Goal: Obtain resource: Download file/media

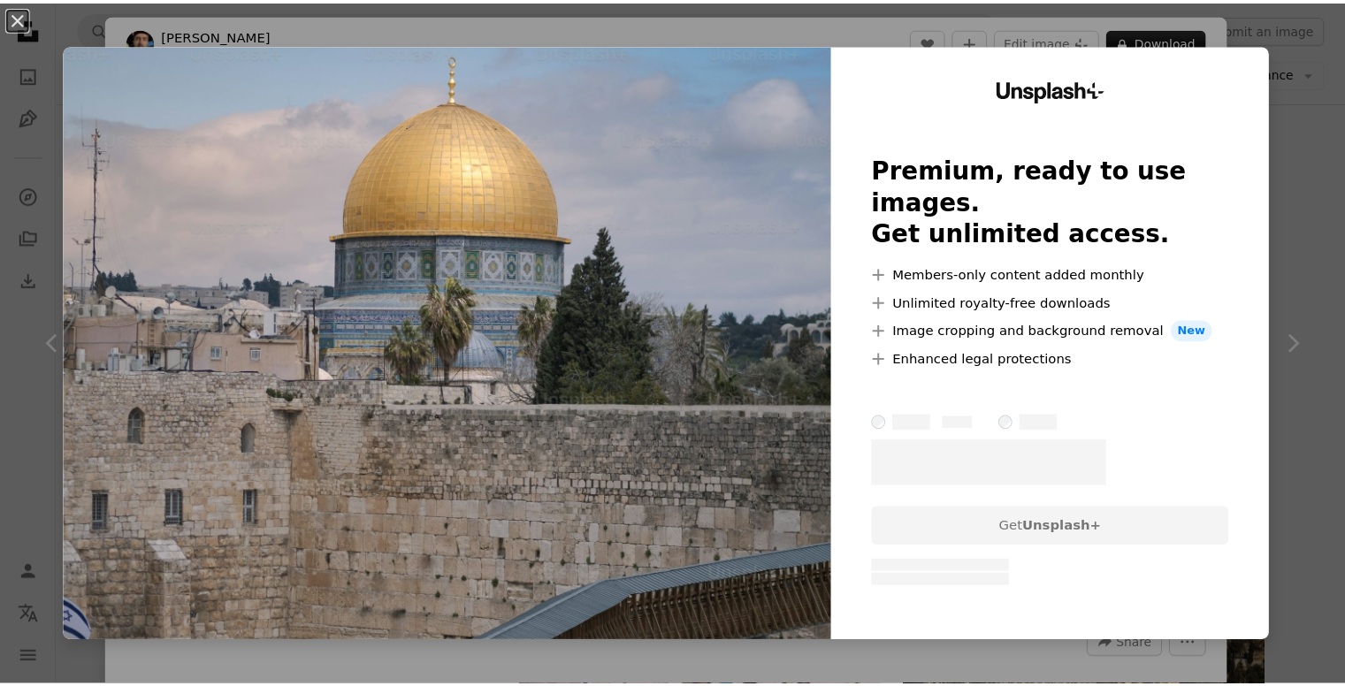
scroll to position [708, 0]
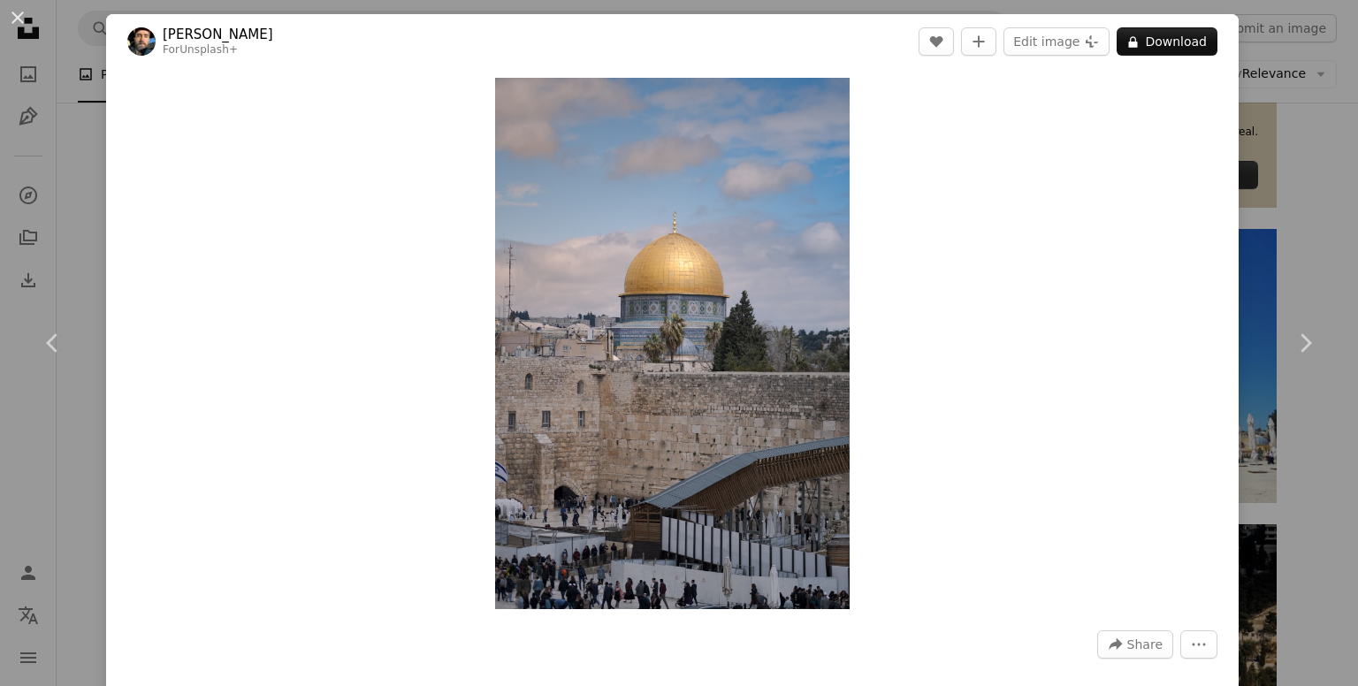
click at [1254, 100] on div "An X shape Chevron left Chevron right [PERSON_NAME] For Unsplash+ A heart A plu…" at bounding box center [679, 343] width 1358 height 686
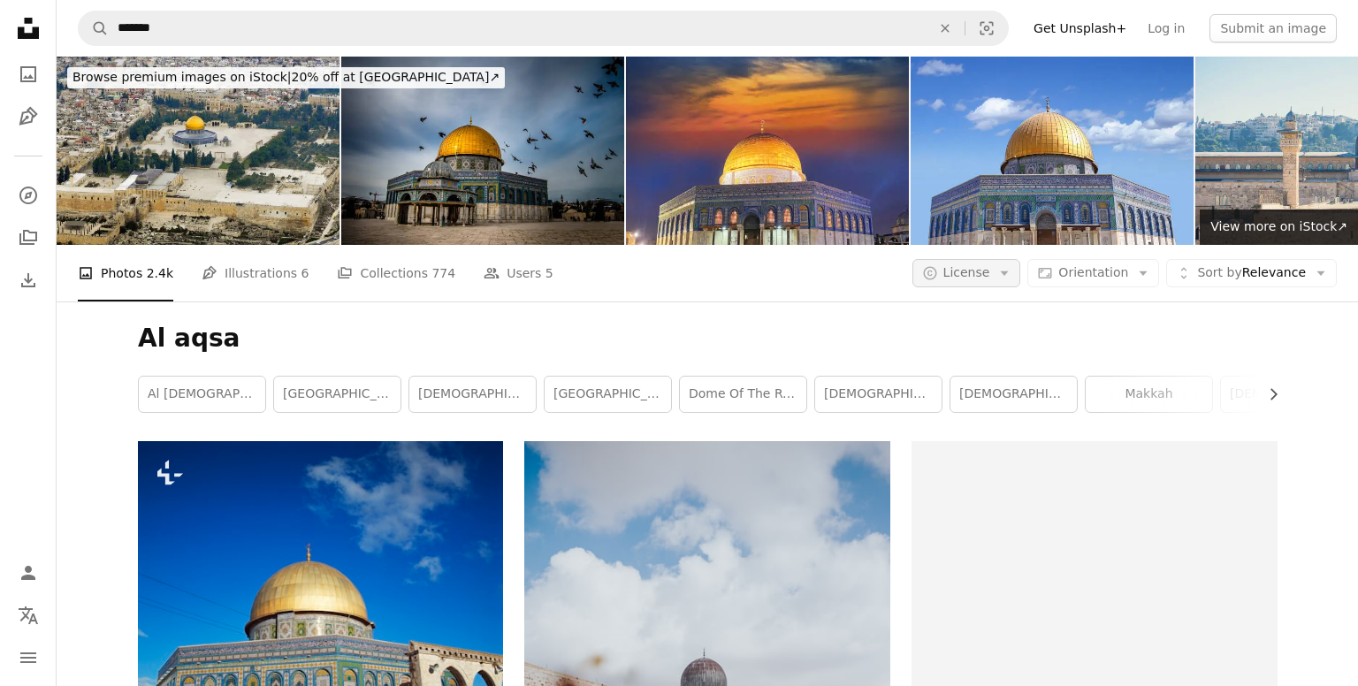
click at [969, 283] on button "A copyright icon © License Arrow down" at bounding box center [967, 273] width 109 height 28
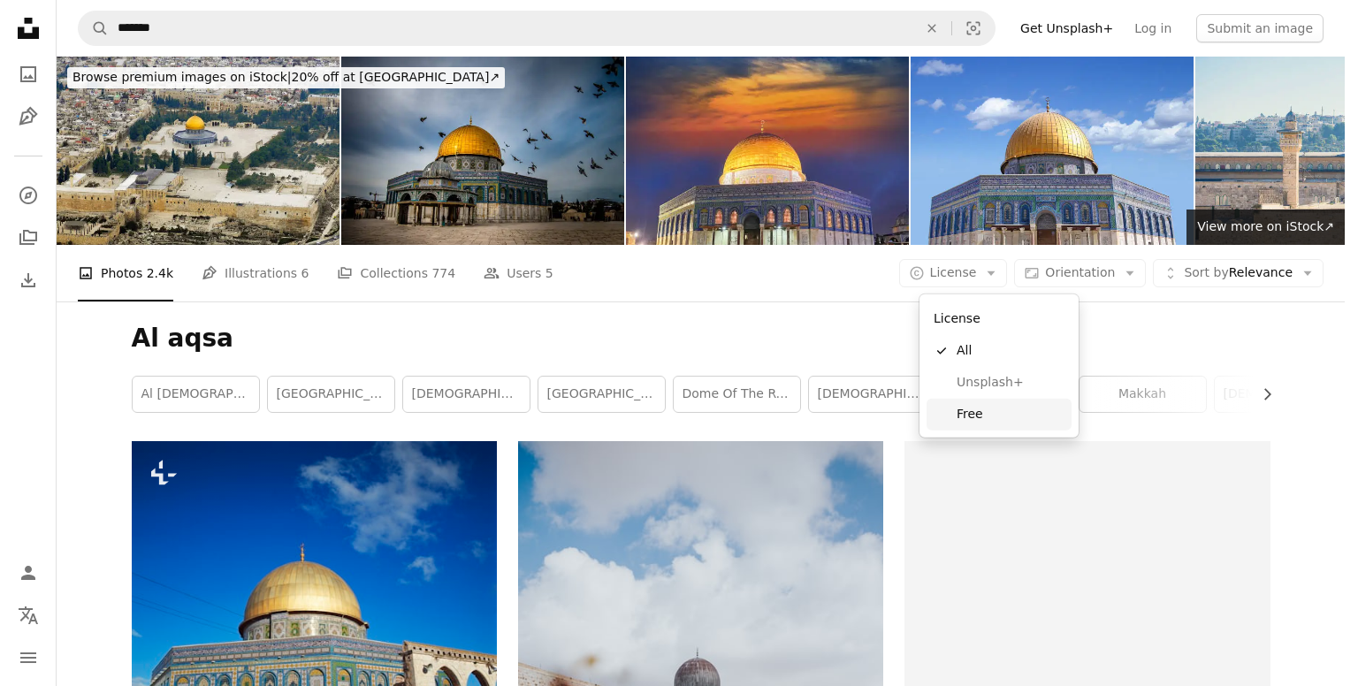
click at [981, 409] on span "Free" at bounding box center [1011, 415] width 108 height 18
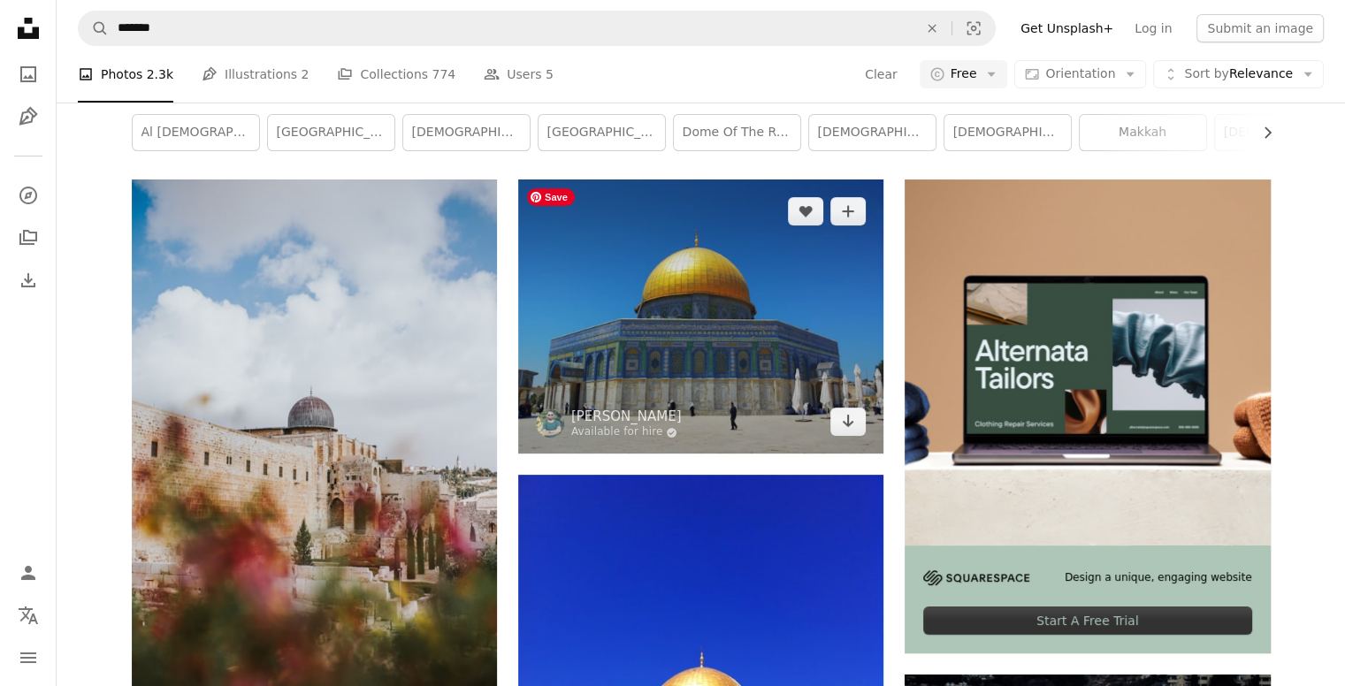
scroll to position [354, 0]
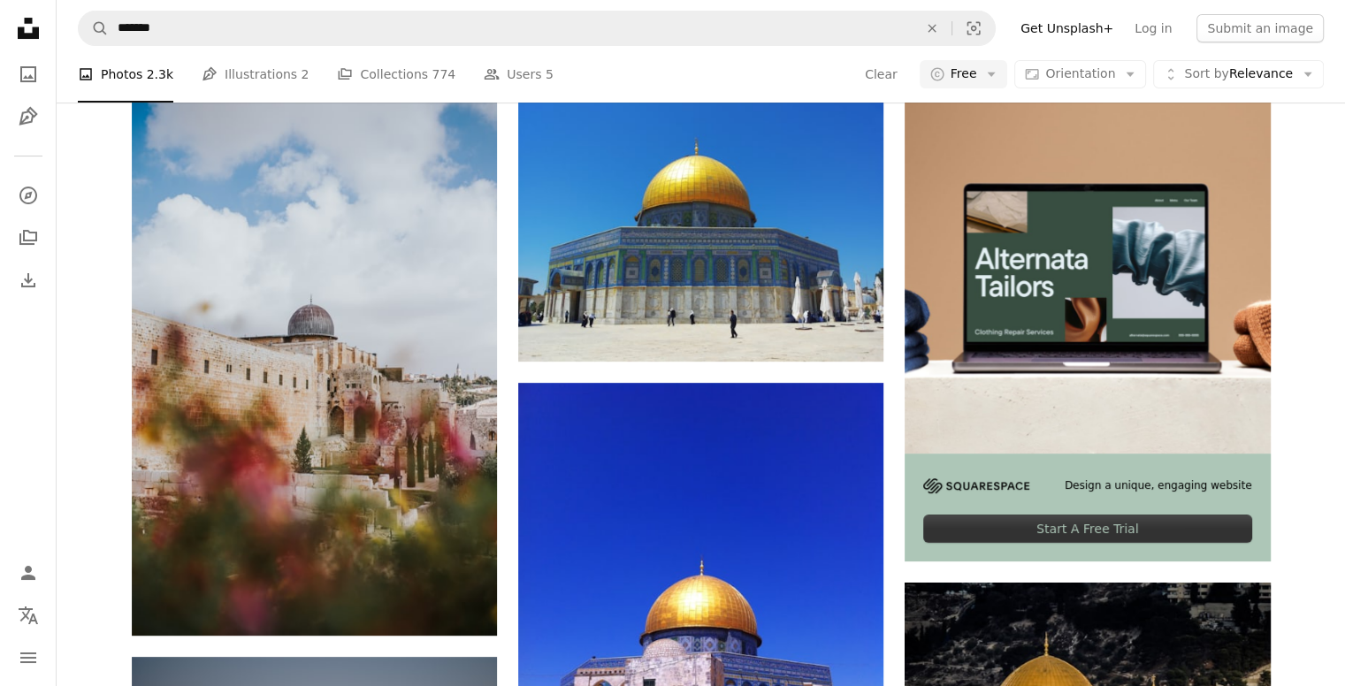
click at [659, 70] on div "A photo Photos 2.3k Pen Tool Illustrations 2 A stack of folders Collections 774…" at bounding box center [701, 74] width 1246 height 57
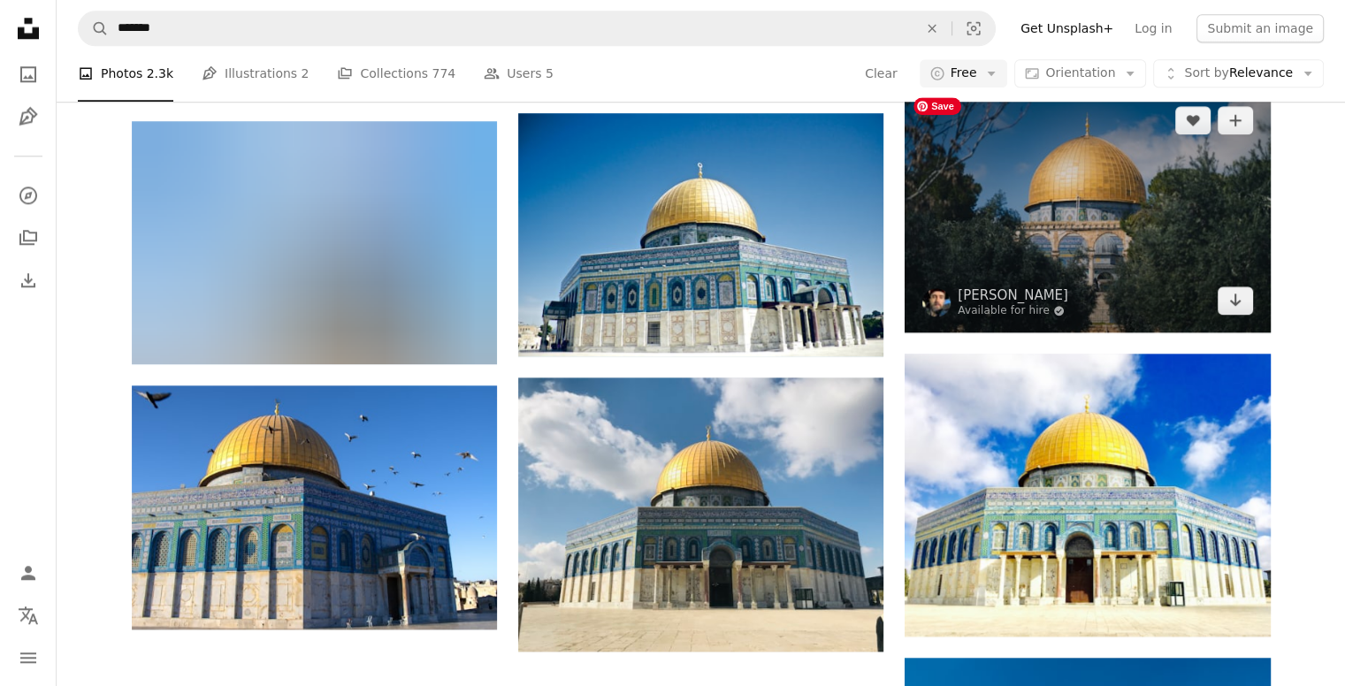
scroll to position [2009, 0]
